Goal: Information Seeking & Learning: Learn about a topic

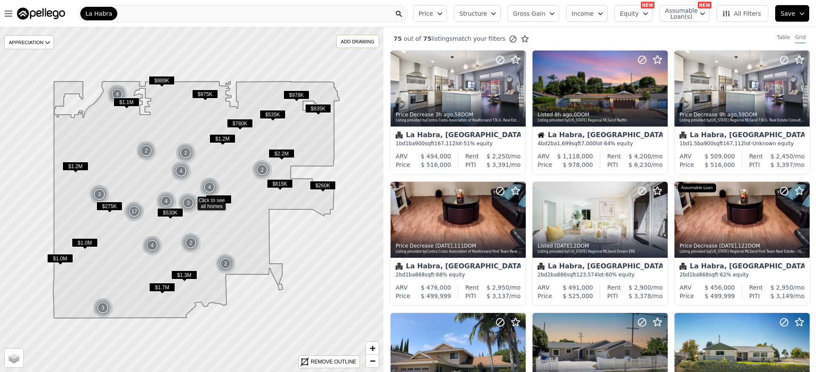
click at [550, 10] on button "Gross Gain" at bounding box center [533, 13] width 52 height 17
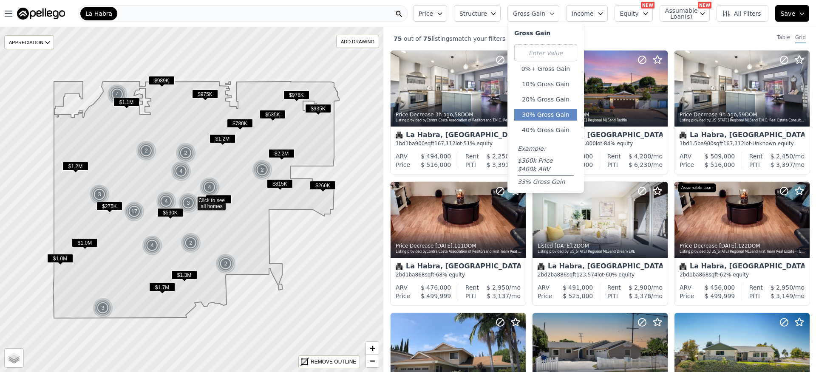
click at [549, 112] on button "30% Gross Gain" at bounding box center [545, 115] width 63 height 12
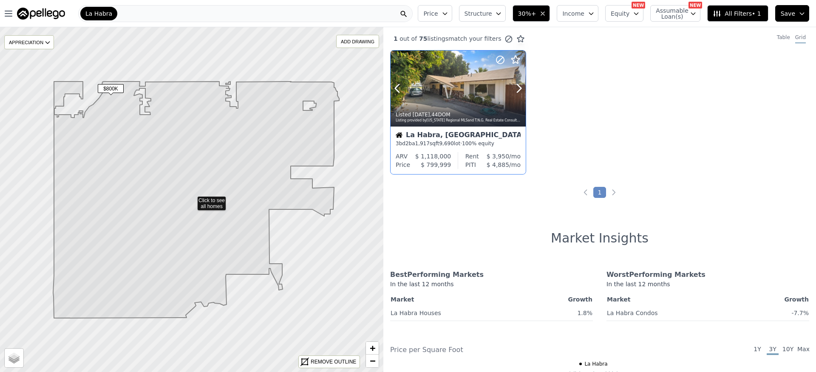
click at [483, 93] on div at bounding box center [498, 78] width 54 height 54
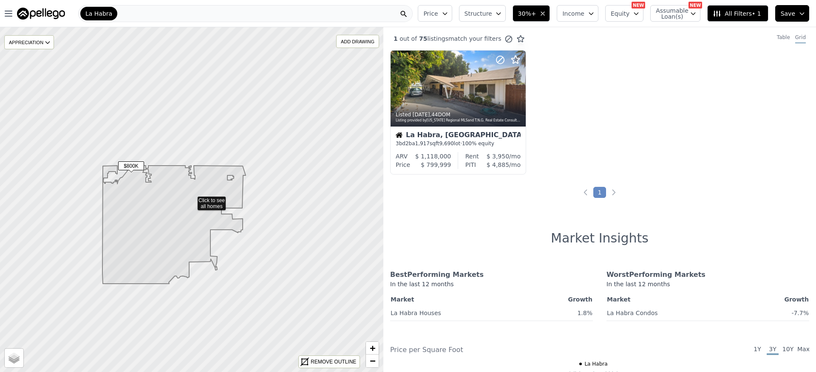
click at [536, 14] on span "30%+" at bounding box center [527, 13] width 18 height 8
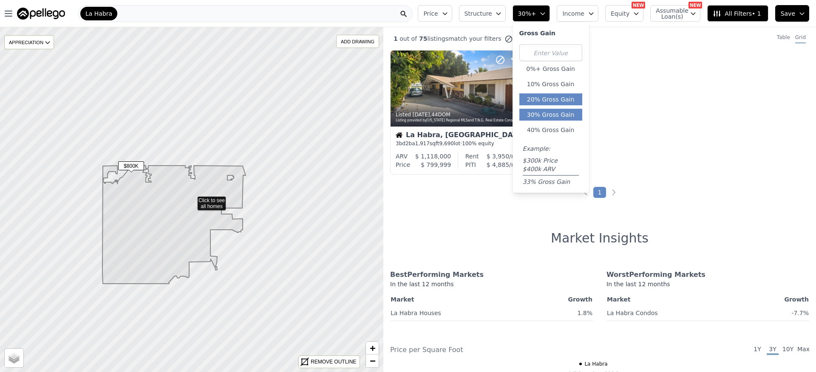
click at [549, 105] on button "20% Gross Gain" at bounding box center [550, 99] width 63 height 12
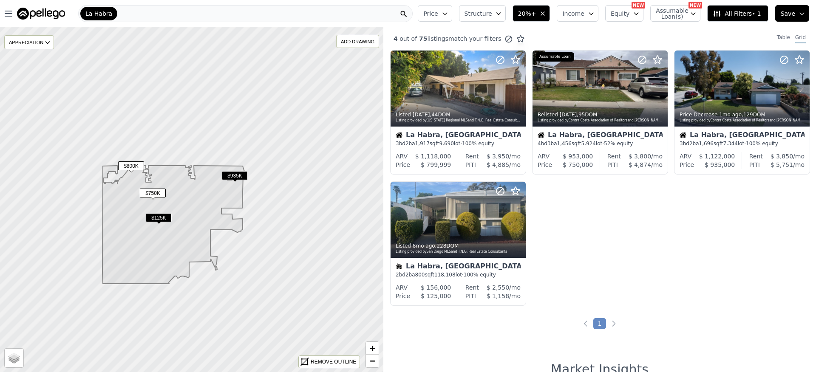
click at [235, 175] on span "$935K" at bounding box center [235, 175] width 26 height 9
click at [714, 92] on div at bounding box center [742, 89] width 134 height 76
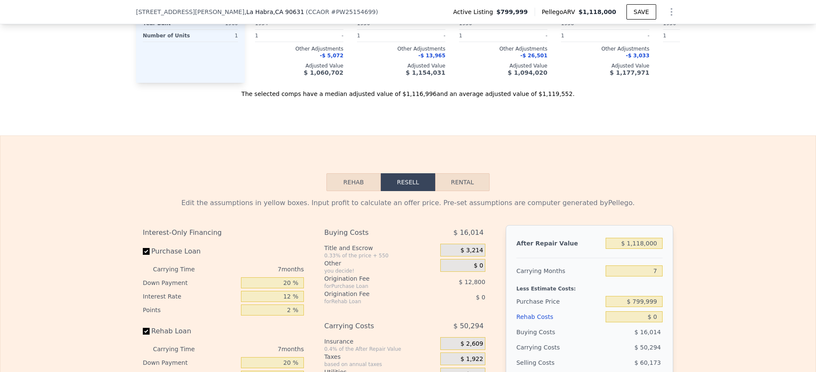
scroll to position [1162, 0]
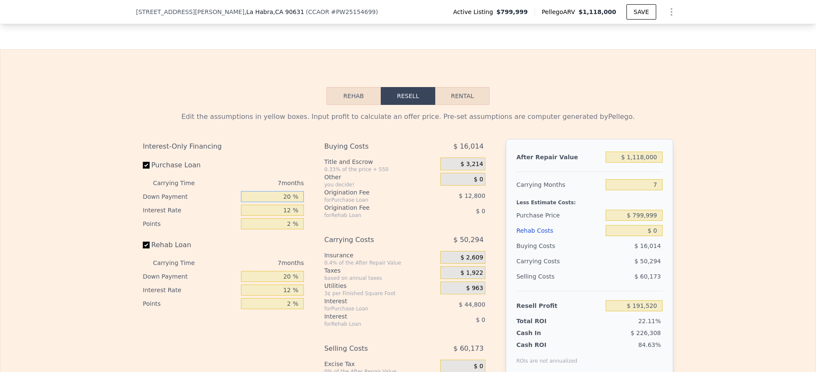
click at [251, 202] on input "20 %" at bounding box center [272, 196] width 63 height 11
drag, startPoint x: 250, startPoint y: 210, endPoint x: 306, endPoint y: 208, distance: 56.1
click at [306, 208] on div "Interest-Only Financing Purchase Loan Carrying Time 7 months Down Payment 20 % …" at bounding box center [227, 280] width 168 height 282
type input "5 %"
type input "$ 180,720"
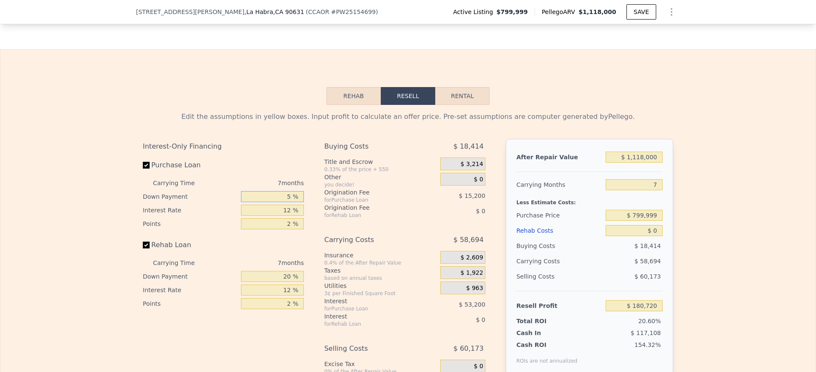
type input "5 %"
click at [278, 256] on div "Rehab Loan" at bounding box center [223, 247] width 161 height 19
click at [258, 282] on input "20 %" at bounding box center [272, 276] width 63 height 11
drag, startPoint x: 254, startPoint y: 289, endPoint x: 329, endPoint y: 290, distance: 75.2
click at [329, 290] on div "Interest-Only Financing Purchase Loan Carrying Time 7 months Down Payment 5 % I…" at bounding box center [408, 280] width 530 height 282
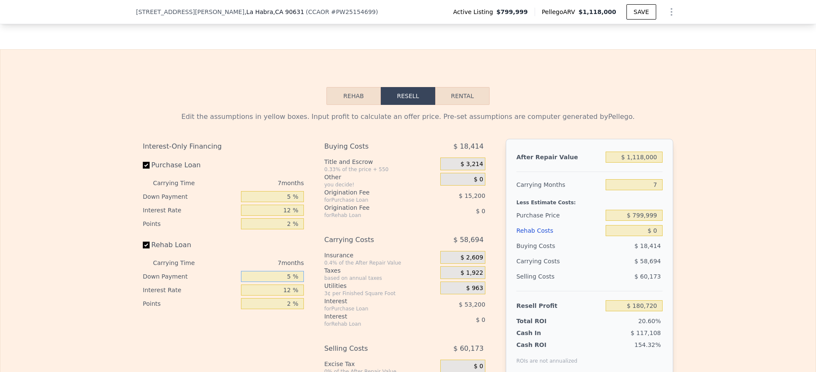
type input "5 %"
click at [324, 212] on div "Origination Fee" at bounding box center [371, 208] width 95 height 8
click at [275, 216] on input "12 %" at bounding box center [272, 210] width 63 height 11
drag, startPoint x: 270, startPoint y: 225, endPoint x: 299, endPoint y: 225, distance: 29.3
click at [299, 216] on input "12 %" at bounding box center [272, 210] width 63 height 11
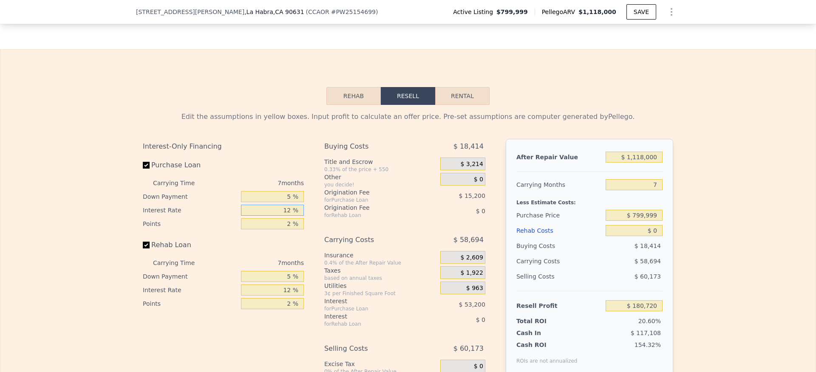
click at [299, 216] on input "12 %" at bounding box center [272, 210] width 63 height 11
click at [295, 216] on input "12 %" at bounding box center [272, 210] width 63 height 11
drag, startPoint x: 295, startPoint y: 222, endPoint x: 287, endPoint y: 222, distance: 7.7
click at [294, 216] on input "12 %" at bounding box center [272, 210] width 63 height 11
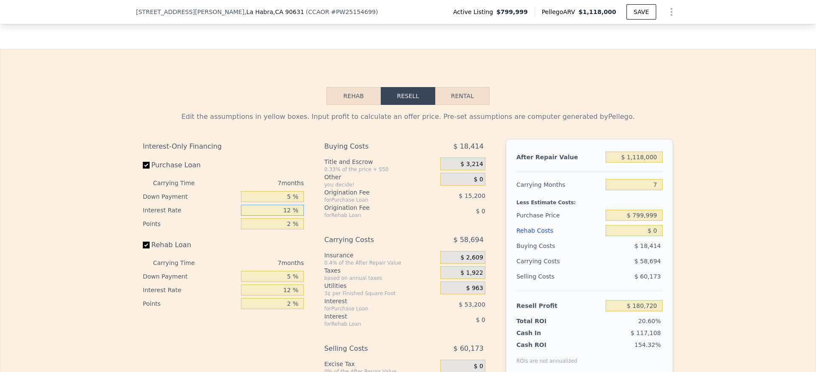
click at [279, 216] on input "12 %" at bounding box center [272, 210] width 63 height 11
click at [276, 216] on input "12 %" at bounding box center [272, 210] width 63 height 11
drag, startPoint x: 264, startPoint y: 226, endPoint x: 295, endPoint y: 225, distance: 31.0
click at [295, 216] on input "12 %" at bounding box center [272, 210] width 63 height 11
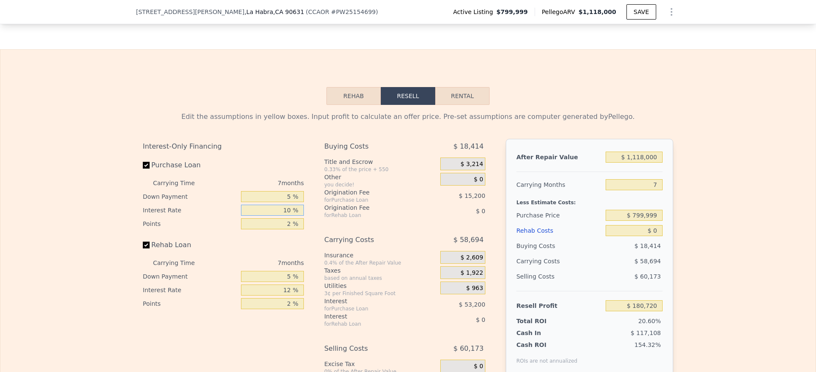
type input "10. %"
type input "$ 189,589"
type input "10.5 %"
type input "$ 187,370"
type input "10.5 %"
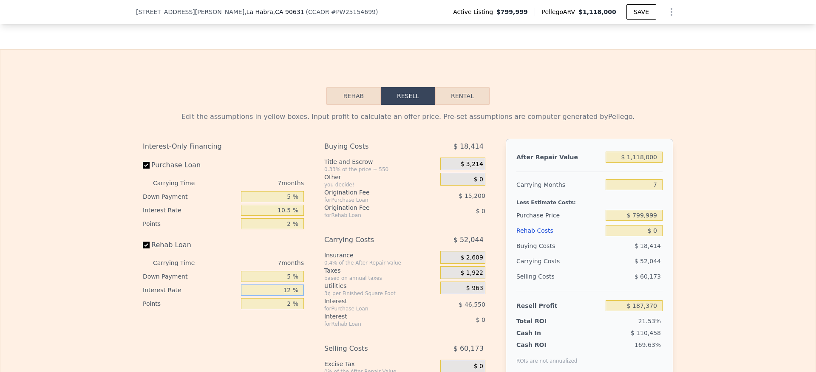
click at [280, 296] on input "12 %" at bounding box center [272, 290] width 63 height 11
drag, startPoint x: 272, startPoint y: 303, endPoint x: 322, endPoint y: 310, distance: 49.8
click at [321, 310] on div "Interest-Only Financing Purchase Loan Carrying Time 7 months Down Payment 5 % I…" at bounding box center [408, 280] width 530 height 282
type input "10.5 %"
click at [289, 309] on input "2 %" at bounding box center [272, 303] width 63 height 11
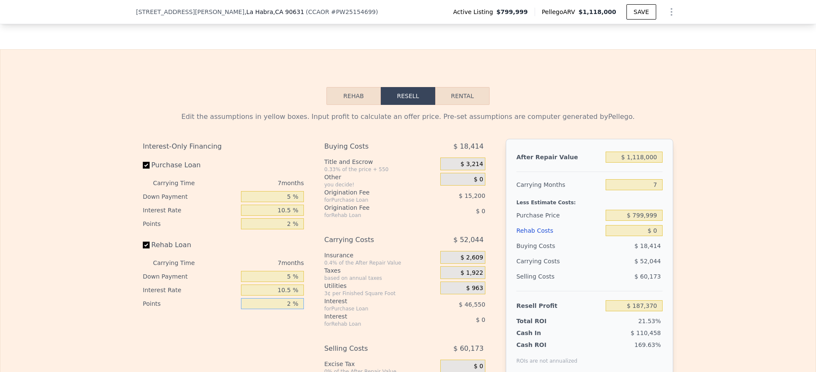
click at [282, 309] on input "2 %" at bounding box center [272, 303] width 63 height 11
drag, startPoint x: 279, startPoint y: 318, endPoint x: 323, endPoint y: 314, distance: 43.9
click at [323, 314] on div "Interest-Only Financing Purchase Loan Carrying Time 7 months Down Payment 5 % I…" at bounding box center [408, 280] width 530 height 282
type input "1 %"
drag, startPoint x: 274, startPoint y: 235, endPoint x: 317, endPoint y: 232, distance: 42.6
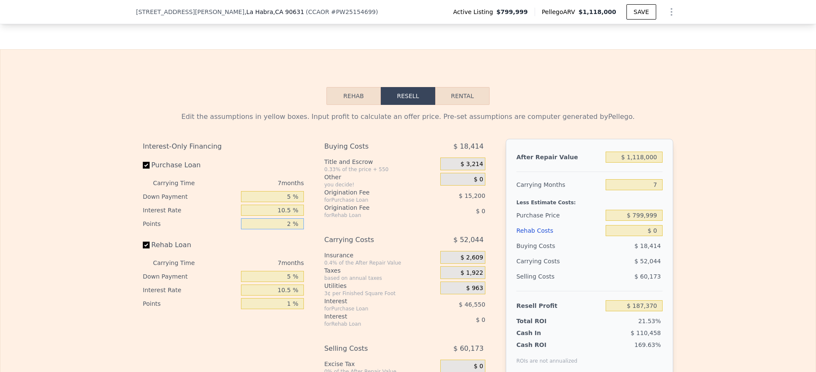
click at [317, 232] on div "Interest-Only Financing Purchase Loan Carrying Time 7 months Down Payment 5 % I…" at bounding box center [408, 280] width 530 height 282
type input "1 %"
type input "$ 194,970"
type input "1 %"
click at [391, 197] on div "Origination Fee" at bounding box center [371, 192] width 95 height 8
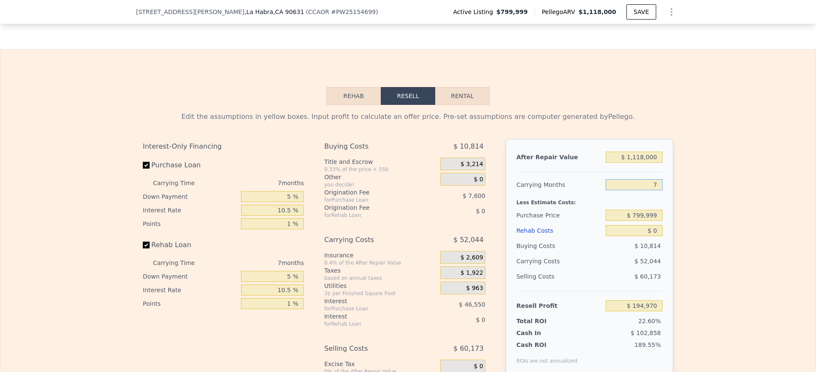
click at [629, 190] on input "7" at bounding box center [634, 184] width 57 height 11
drag, startPoint x: 627, startPoint y: 198, endPoint x: 692, endPoint y: 203, distance: 64.8
click at [692, 203] on div "Edit the assumptions in yellow boxes. Input profit to calculate an offer price.…" at bounding box center [407, 263] width 815 height 316
type input "4"
type input "$ 217,275"
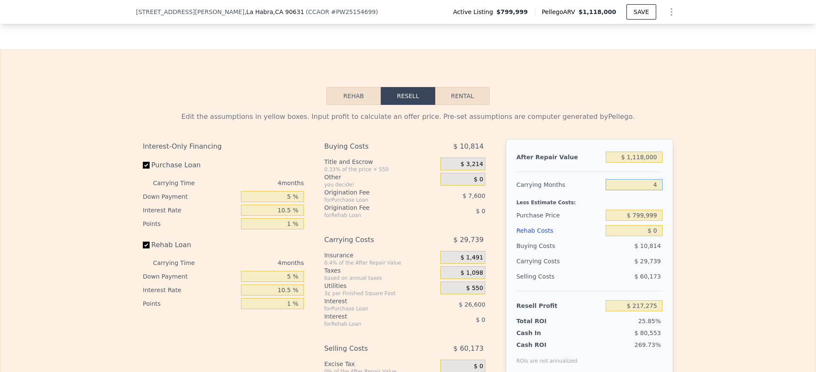
type input "4"
click at [690, 204] on div "Edit the assumptions in yellow boxes. Input profit to calculate an offer price.…" at bounding box center [407, 263] width 815 height 316
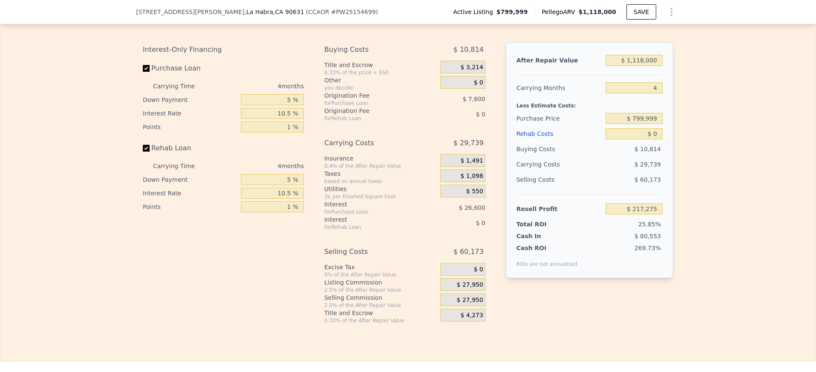
scroll to position [1263, 0]
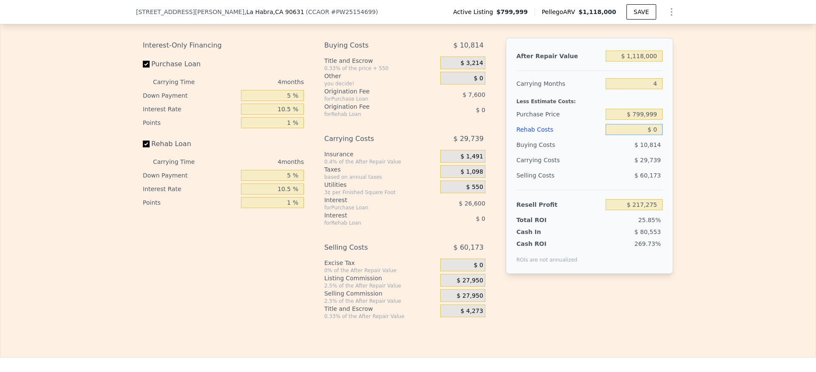
drag, startPoint x: 625, startPoint y: 144, endPoint x: 658, endPoint y: 140, distance: 33.5
click at [658, 135] on input "$ 0" at bounding box center [634, 129] width 57 height 11
type input "$ 5"
type input "$ 217,270"
type input "$ 50"
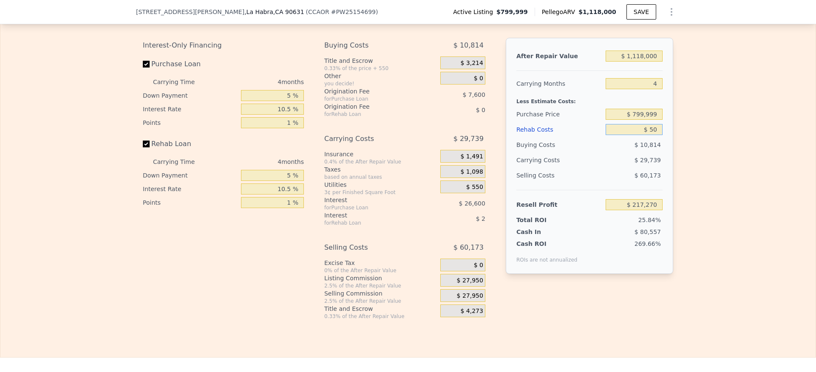
type input "$ 217,225"
type input "$ 500"
type input "$ 216,754"
type input "$ 5,000"
type input "$ 212,059"
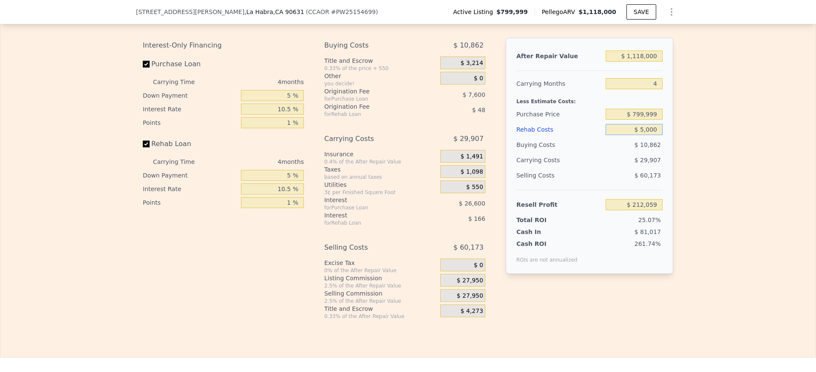
type input "$ 50,000"
type input "$ 165,136"
type input "$ 50,000"
click at [690, 169] on div "Edit the assumptions in yellow boxes. Input profit to calculate an offer price.…" at bounding box center [407, 162] width 815 height 316
click at [464, 302] on div "$ 27,950" at bounding box center [462, 295] width 45 height 13
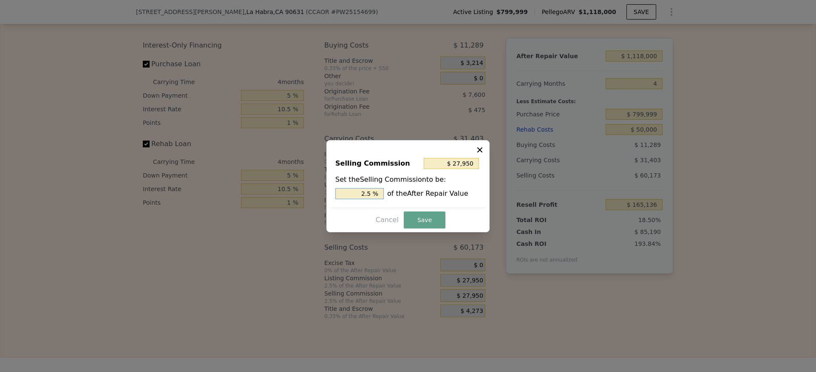
drag, startPoint x: 354, startPoint y: 192, endPoint x: 405, endPoint y: 189, distance: 50.6
click at [403, 189] on div "2.5 % of the After Repair Value" at bounding box center [407, 193] width 145 height 11
click at [368, 190] on input "2.5 %" at bounding box center [359, 193] width 48 height 11
click at [364, 189] on input "2.5 %" at bounding box center [359, 193] width 48 height 11
click at [360, 190] on input "2.5 %" at bounding box center [359, 193] width 48 height 11
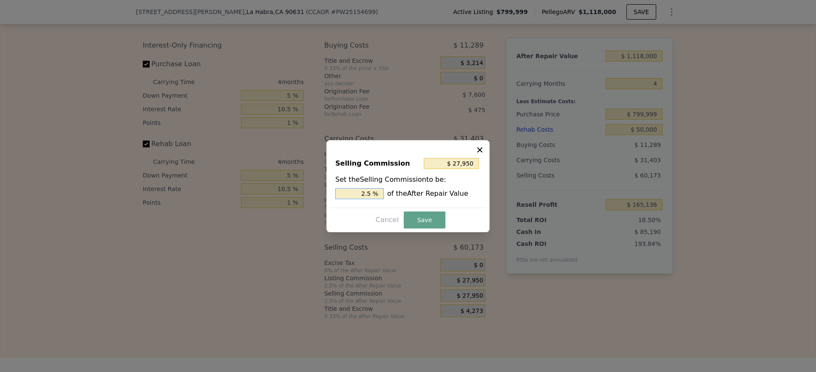
drag, startPoint x: 360, startPoint y: 190, endPoint x: 385, endPoint y: 198, distance: 27.3
click at [385, 198] on div "2.5 % of the After Repair Value" at bounding box center [407, 193] width 145 height 11
type input "$ 0"
type input "0 %"
click at [433, 219] on button "Save" at bounding box center [425, 220] width 42 height 17
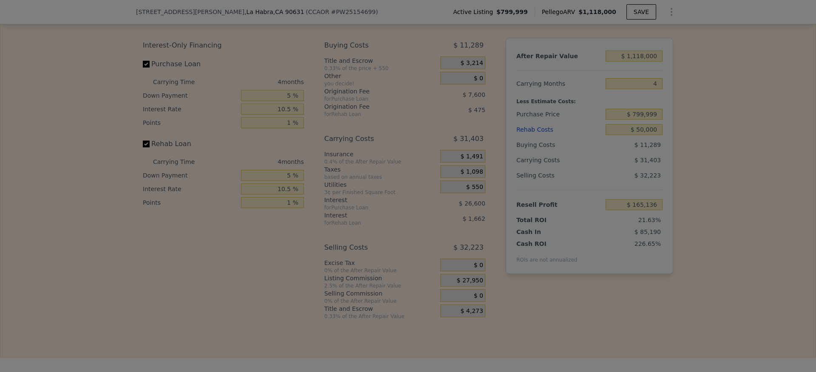
type input "$ 193,086"
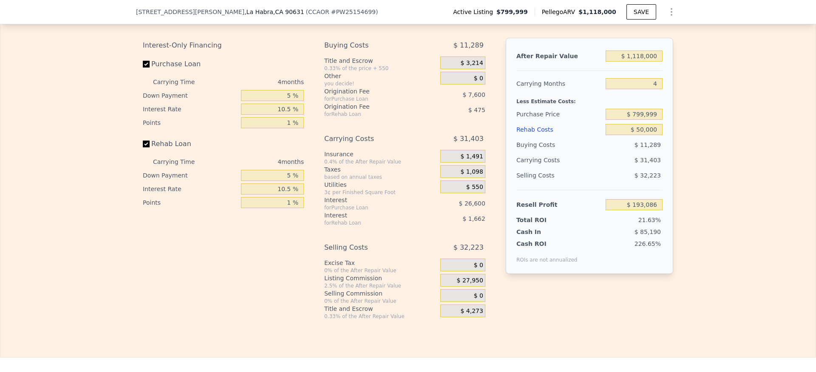
click at [708, 140] on div "Edit the assumptions in yellow boxes. Input profit to calculate an offer price.…" at bounding box center [407, 162] width 815 height 316
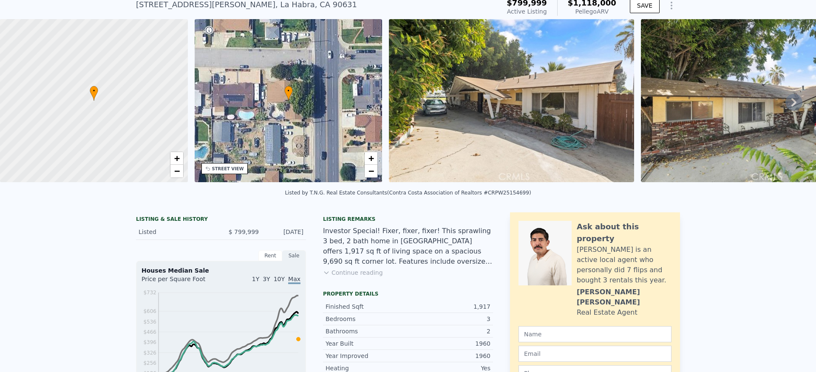
scroll to position [11, 0]
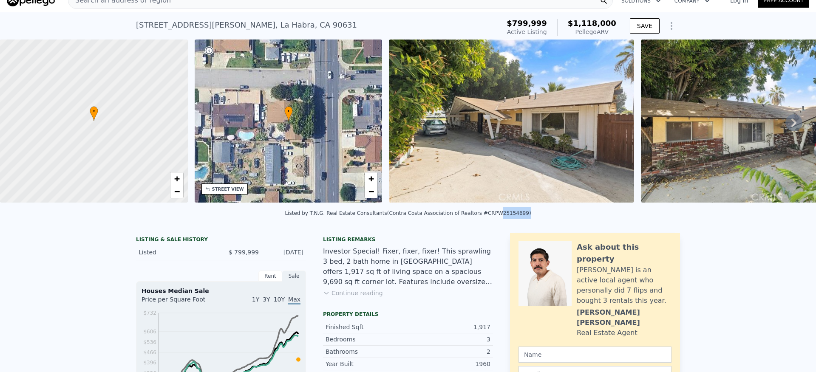
drag, startPoint x: 488, startPoint y: 219, endPoint x: 518, endPoint y: 218, distance: 29.8
click at [518, 216] on div "Listed by T.N.G. Real Estate Consultants (Contra Costa Association of Realtors …" at bounding box center [408, 213] width 246 height 6
drag, startPoint x: 519, startPoint y: 219, endPoint x: 488, endPoint y: 220, distance: 31.0
click at [487, 216] on div "Listed by T.N.G. Real Estate Consultants (Contra Costa Association of Realtors …" at bounding box center [408, 213] width 246 height 6
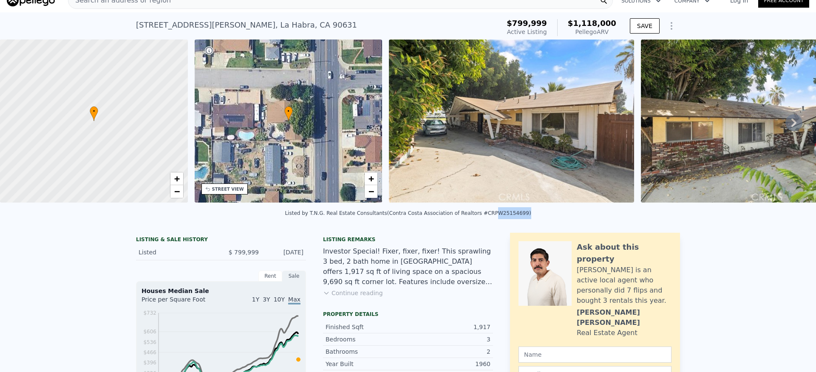
copy div "PW25154699"
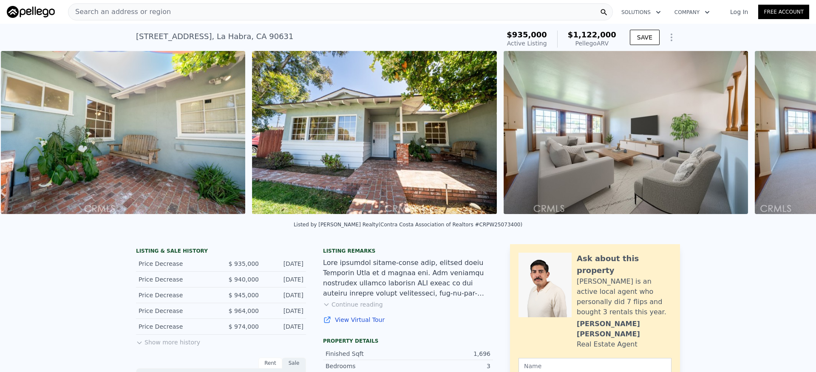
scroll to position [0, 938]
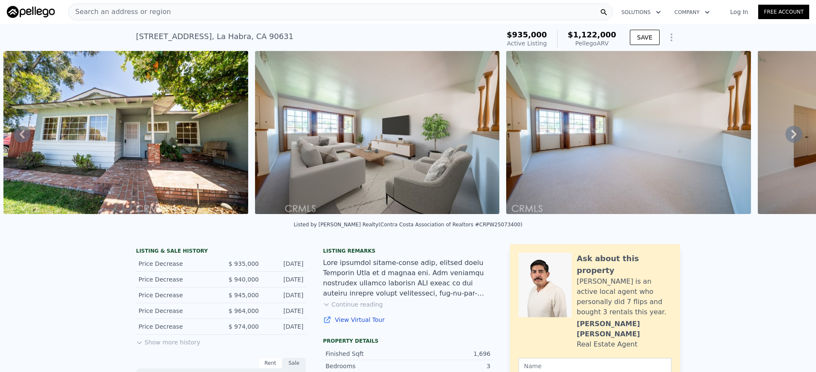
click at [680, 215] on div at bounding box center [629, 134] width 252 height 166
click at [684, 212] on img at bounding box center [628, 132] width 245 height 163
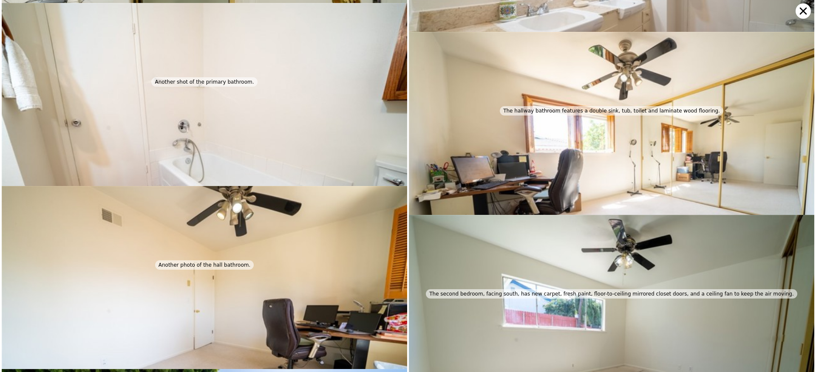
scroll to position [2535, 0]
